Goal: Browse casually

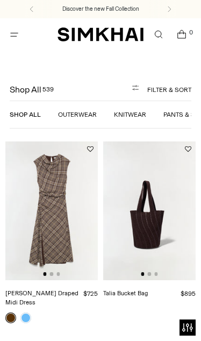
click at [29, 312] on link at bounding box center [25, 317] width 11 height 11
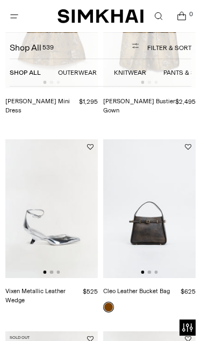
scroll to position [1756, 0]
click at [173, 229] on img at bounding box center [149, 208] width 92 height 139
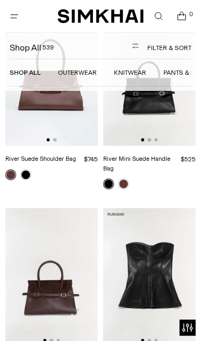
scroll to position [3456, 0]
click at [59, 259] on img at bounding box center [51, 277] width 92 height 139
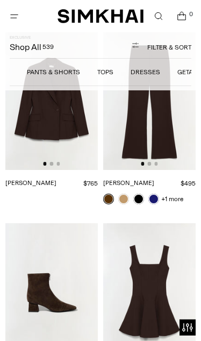
scroll to position [0, 152]
click at [131, 68] on link "Dresses" at bounding box center [131, 72] width 30 height 8
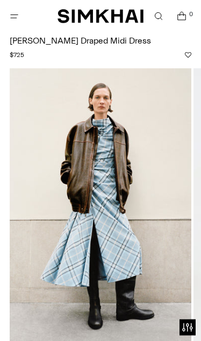
scroll to position [36, 0]
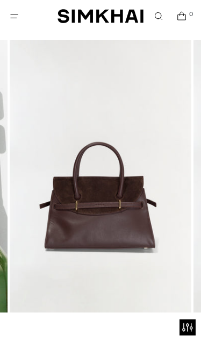
scroll to position [75, 0]
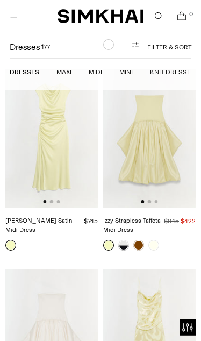
scroll to position [5918, 0]
